Goal: Task Accomplishment & Management: Complete application form

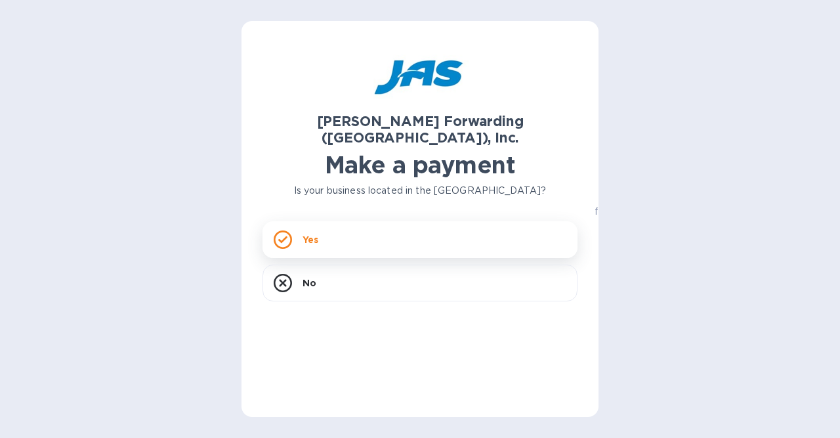
click at [366, 221] on div "Yes" at bounding box center [420, 239] width 315 height 37
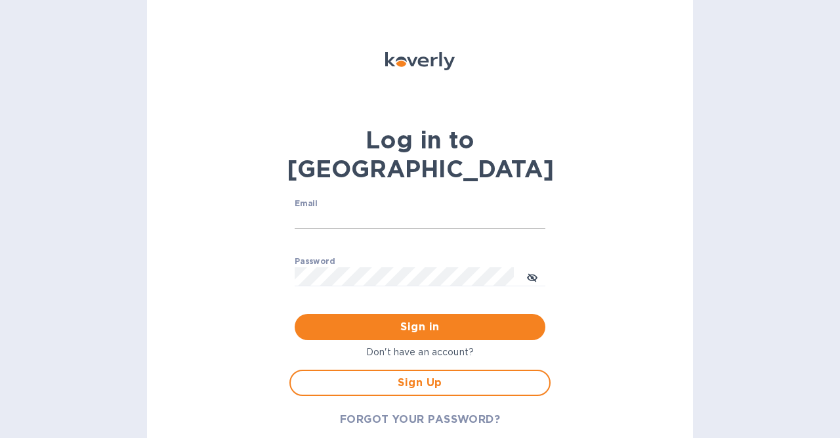
click at [534, 214] on img at bounding box center [532, 219] width 11 height 11
click at [532, 214] on img at bounding box center [532, 219] width 11 height 11
click at [402, 345] on p "Don't have an account?" at bounding box center [420, 352] width 261 height 14
click at [429, 412] on span "FORGOT YOUR PASSWORD?" at bounding box center [420, 420] width 161 height 16
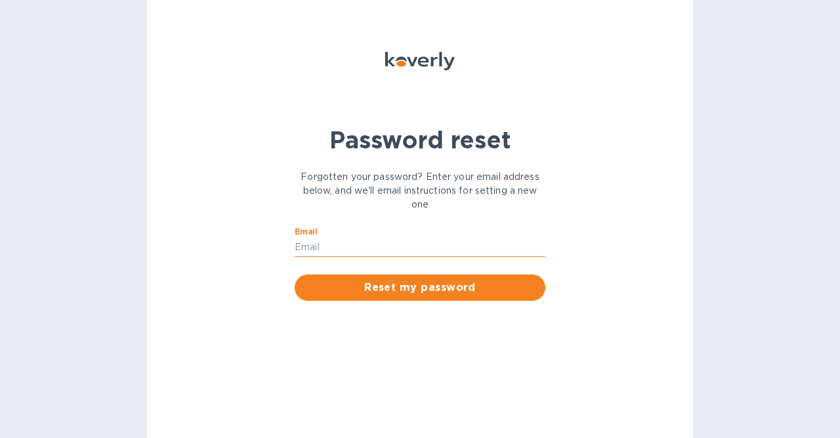
click at [330, 246] on input "Email" at bounding box center [420, 248] width 251 height 20
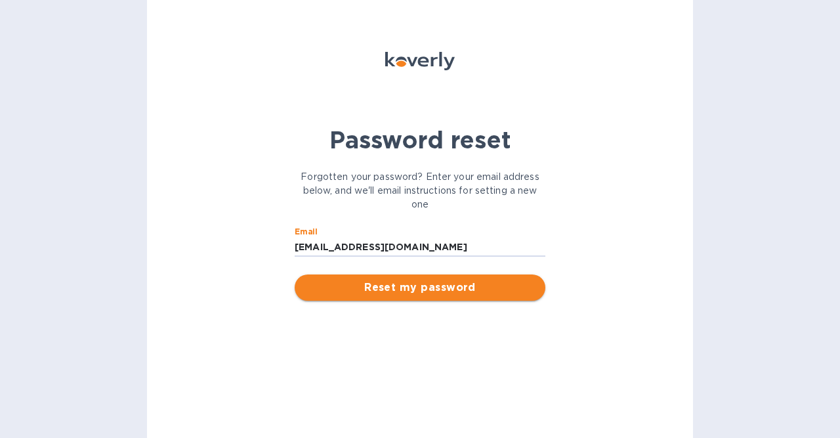
type input "moreauga@stanford.edu"
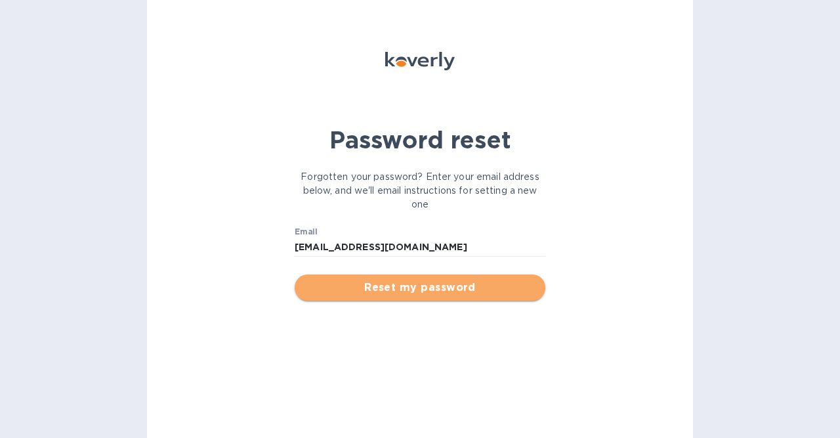
click at [392, 294] on span "Reset my password" at bounding box center [420, 288] width 230 height 16
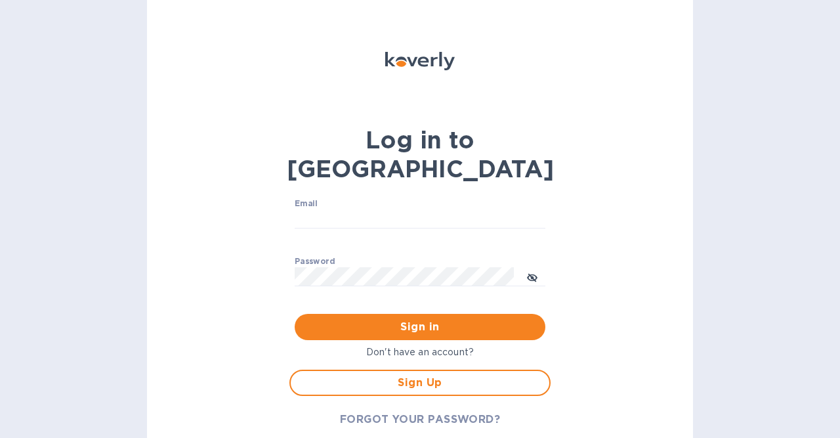
click at [414, 345] on p "Don't have an account?" at bounding box center [420, 352] width 261 height 14
click at [403, 370] on button "Sign Up" at bounding box center [420, 383] width 261 height 26
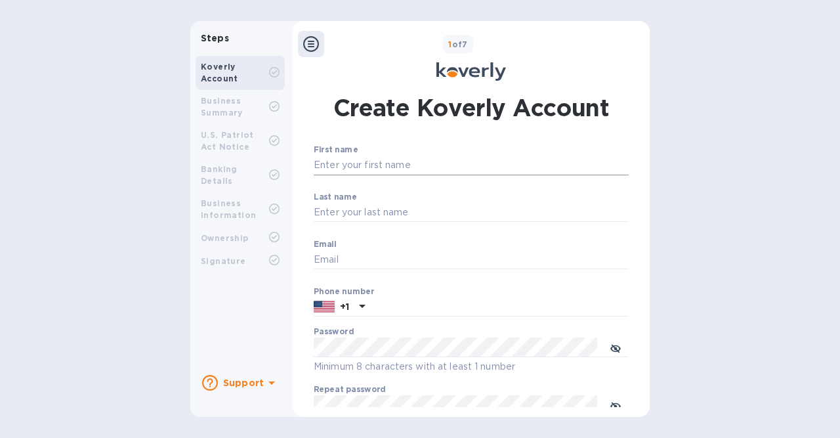
click at [351, 165] on input "First name" at bounding box center [471, 166] width 315 height 20
type input "Gabriel"
